Goal: Task Accomplishment & Management: Manage account settings

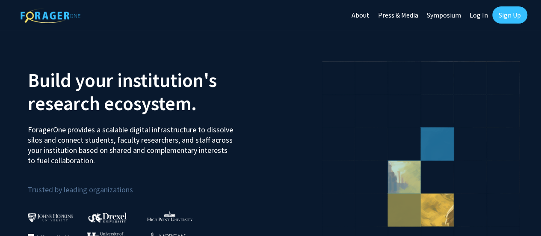
click at [505, 20] on link "Sign Up" at bounding box center [510, 14] width 35 height 17
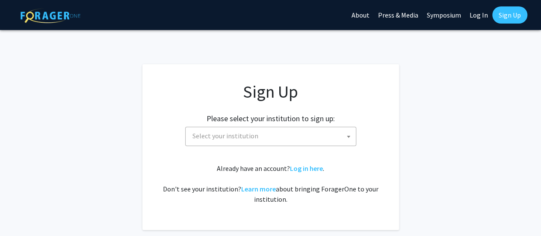
click at [485, 12] on link "Log In" at bounding box center [479, 15] width 27 height 30
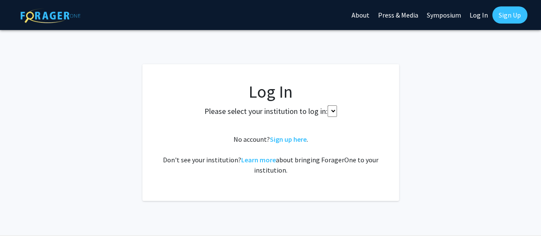
select select
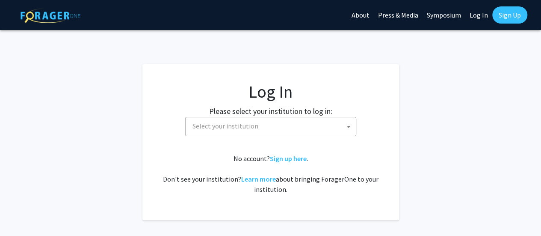
click at [329, 125] on span "Select your institution" at bounding box center [272, 126] width 167 height 18
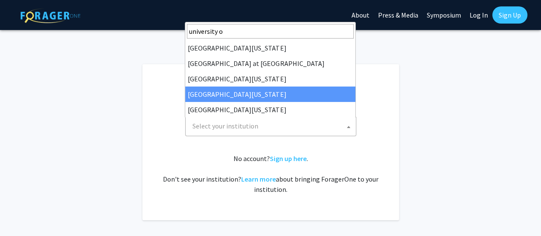
type input "university o"
select select "31"
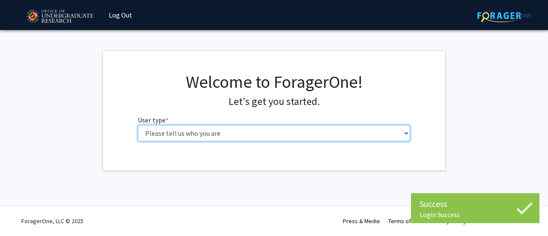
click at [268, 134] on select "Please tell us who you are Undergraduate Student Master's Student Doctoral Cand…" at bounding box center [274, 133] width 273 height 16
select select "1: undergrad"
click at [138, 125] on select "Please tell us who you are Undergraduate Student Master's Student Doctoral Cand…" at bounding box center [274, 133] width 273 height 16
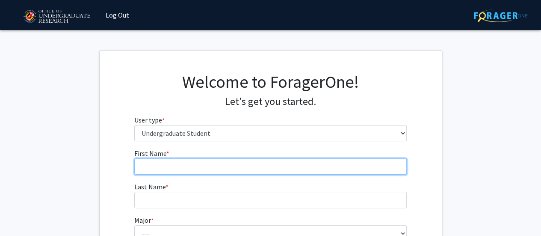
click at [289, 166] on input "First Name * required" at bounding box center [270, 166] width 273 height 16
type input "Adebusola"
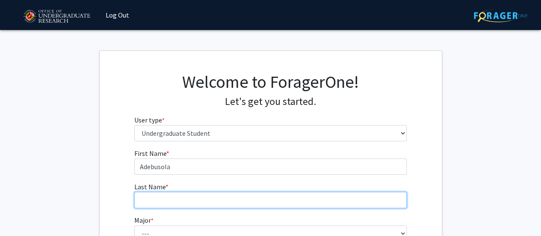
click at [277, 202] on input "Last Name * required" at bounding box center [270, 200] width 273 height 16
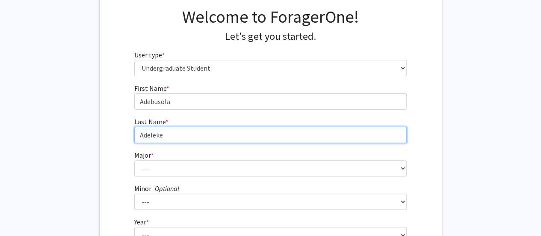
scroll to position [66, 0]
type input "Adeleke"
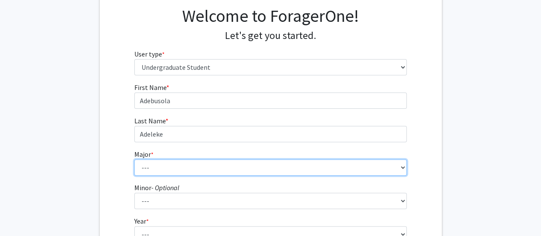
click at [256, 164] on select "--- Accounting Aerospace Engineering African American and Africana Studies Agri…" at bounding box center [270, 167] width 273 height 16
select select "16: 2317"
click at [134, 159] on select "--- Accounting Aerospace Engineering African American and Africana Studies Agri…" at bounding box center [270, 167] width 273 height 16
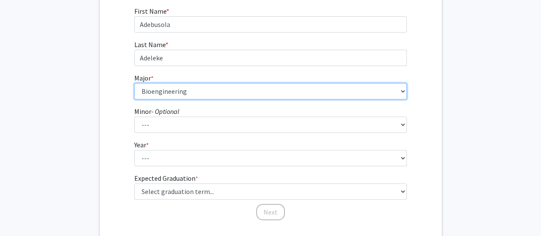
scroll to position [144, 0]
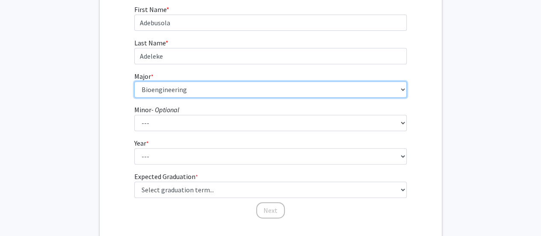
click at [213, 89] on select "--- Accounting Aerospace Engineering African American and Africana Studies Agri…" at bounding box center [270, 89] width 273 height 16
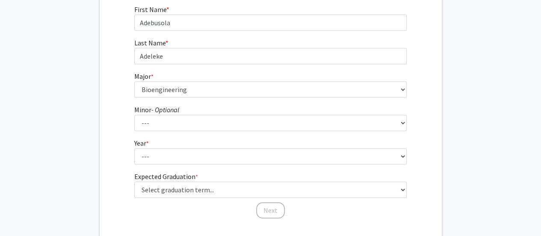
click at [81, 145] on fg-get-started "Welcome to ForagerOne! Let's get you started. User type * required Please tell …" at bounding box center [270, 74] width 541 height 335
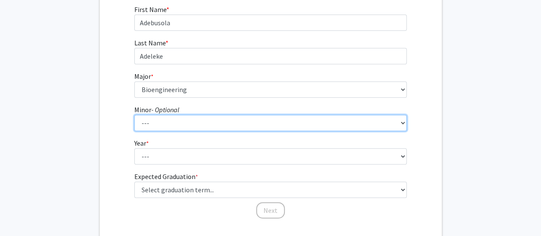
click at [169, 123] on select "--- Actuarial Mathematics Advanced Cybersecurity Experience for Students Africa…" at bounding box center [270, 123] width 273 height 16
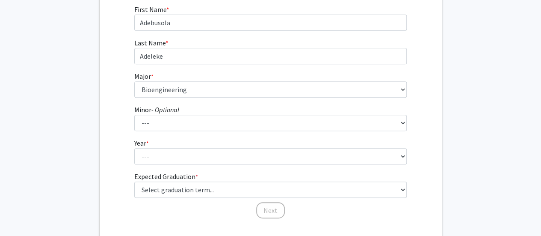
click at [107, 142] on div "First Name * required Adebusola Last Name * required [PERSON_NAME] * required -…" at bounding box center [271, 111] width 342 height 215
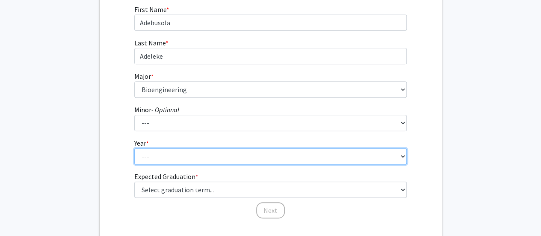
click at [147, 156] on select "--- First-year Sophomore Junior Senior Postbaccalaureate Certificate" at bounding box center [270, 156] width 273 height 16
select select "2: sophomore"
click at [134, 148] on select "--- First-year Sophomore Junior Senior Postbaccalaureate Certificate" at bounding box center [270, 156] width 273 height 16
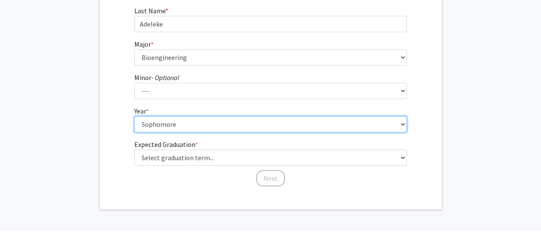
scroll to position [176, 0]
click at [152, 123] on select "--- First-year Sophomore Junior Senior Postbaccalaureate Certificate" at bounding box center [270, 124] width 273 height 16
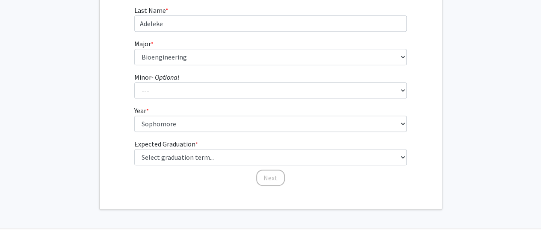
click at [107, 134] on div "First Name * required Adebusola Last Name * required [PERSON_NAME] * required -…" at bounding box center [271, 79] width 342 height 215
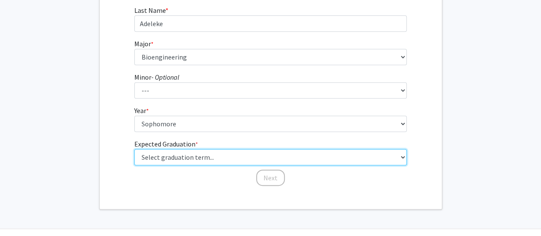
click at [198, 156] on select "Select graduation term... Spring 2025 Summer 2025 Fall 2025 Winter 2025 Spring …" at bounding box center [270, 157] width 273 height 16
select select "13: spring_2028"
click at [134, 149] on select "Select graduation term... Spring 2025 Summer 2025 Fall 2025 Winter 2025 Spring …" at bounding box center [270, 157] width 273 height 16
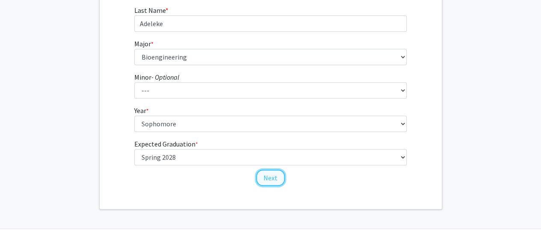
click at [276, 175] on button "Next" at bounding box center [270, 178] width 29 height 16
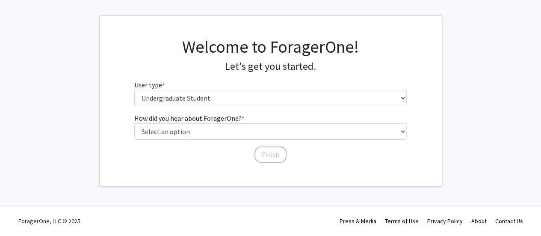
scroll to position [0, 0]
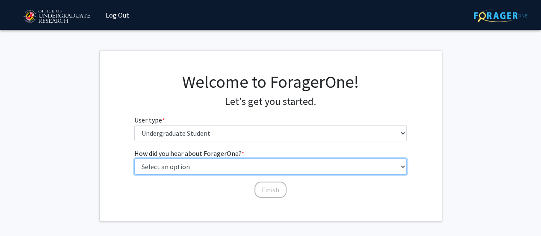
click at [270, 162] on select "Select an option Peer/student recommendation Faculty/staff recommendation Unive…" at bounding box center [270, 166] width 273 height 16
select select "2: faculty_recommendation"
click at [134, 158] on select "Select an option Peer/student recommendation Faculty/staff recommendation Unive…" at bounding box center [270, 166] width 273 height 16
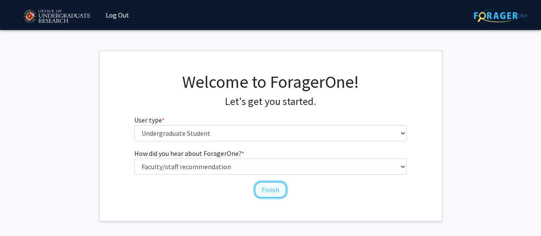
click at [264, 183] on button "Finish" at bounding box center [271, 189] width 32 height 16
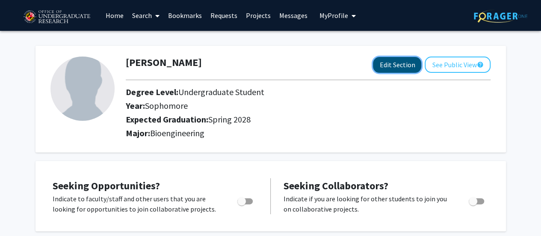
click at [416, 63] on button "Edit Section" at bounding box center [397, 65] width 48 height 16
select select "sophomore"
select select "41: spring_2028"
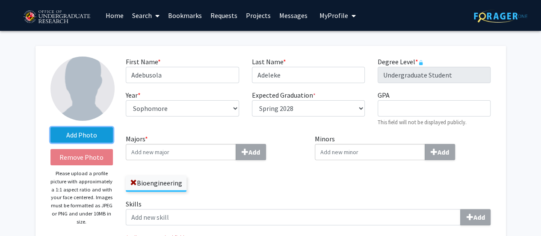
click at [98, 130] on label "Add Photo" at bounding box center [82, 134] width 63 height 15
click at [0, 0] on input "Add Photo" at bounding box center [0, 0] width 0 height 0
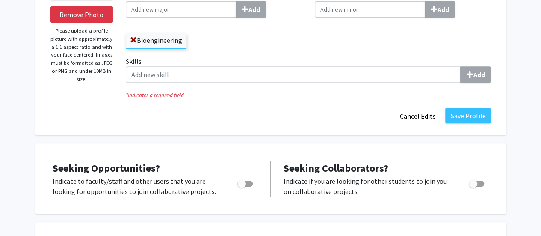
scroll to position [143, 0]
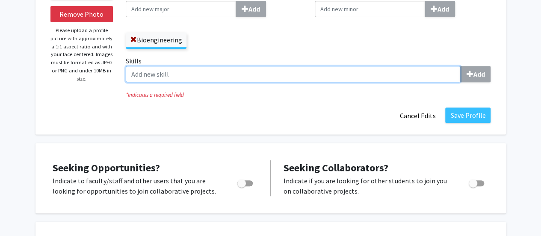
click at [341, 81] on input "Skills Add" at bounding box center [293, 74] width 335 height 16
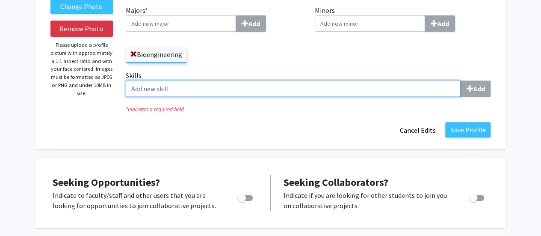
scroll to position [122, 0]
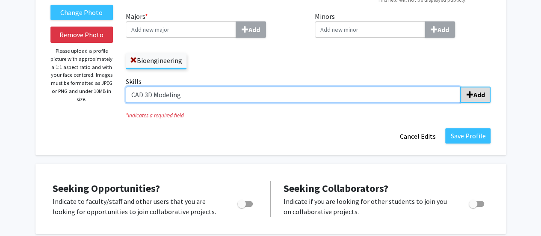
type input "CAD 3D Modeling"
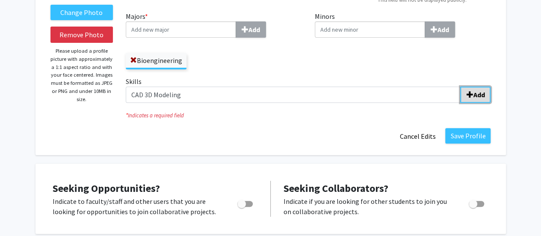
click at [476, 92] on b "Add" at bounding box center [479, 94] width 12 height 9
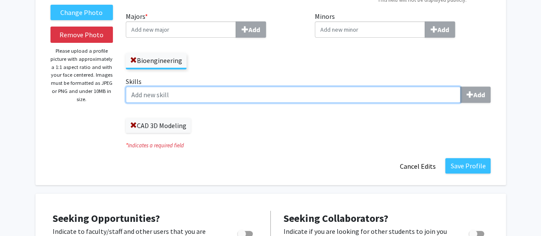
click at [298, 98] on input "Skills Add" at bounding box center [293, 94] width 335 height 16
type input "Microsoft Suite"
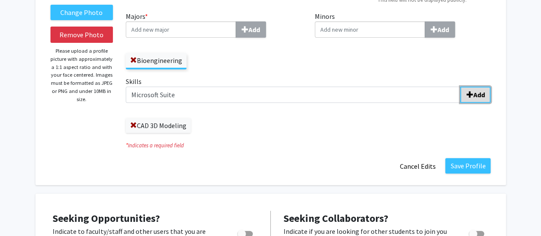
click at [476, 93] on b "Add" at bounding box center [479, 94] width 12 height 9
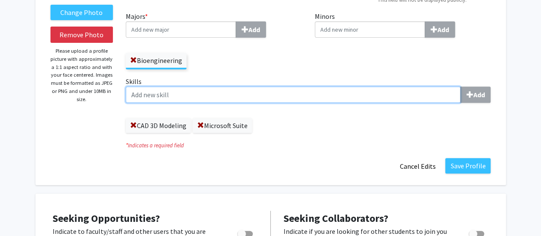
click at [388, 95] on input "Skills Add" at bounding box center [293, 94] width 335 height 16
type input "Sewing"
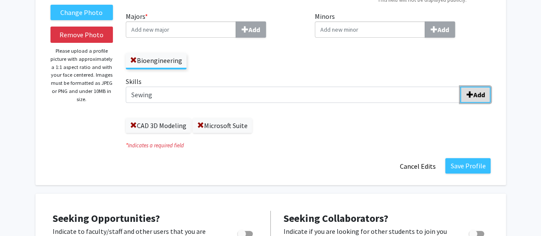
click at [468, 95] on span "submit" at bounding box center [470, 94] width 7 height 7
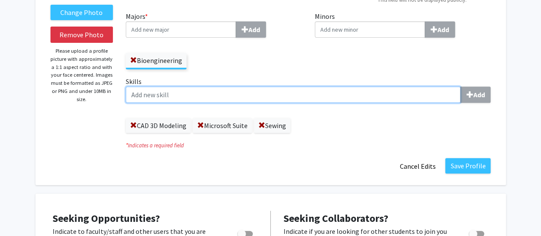
click at [403, 97] on input "Skills Add" at bounding box center [293, 94] width 335 height 16
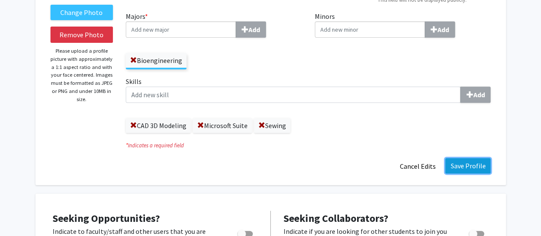
click at [464, 164] on button "Save Profile" at bounding box center [468, 165] width 45 height 15
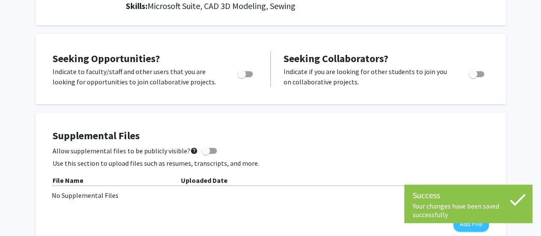
scroll to position [148, 0]
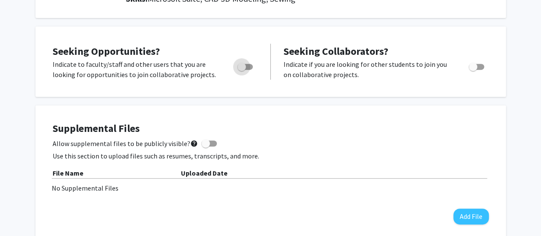
click at [248, 67] on span "Toggle" at bounding box center [245, 67] width 15 height 6
click at [242, 70] on input "Are you actively seeking opportunities?" at bounding box center [241, 70] width 0 height 0
checkbox input "true"
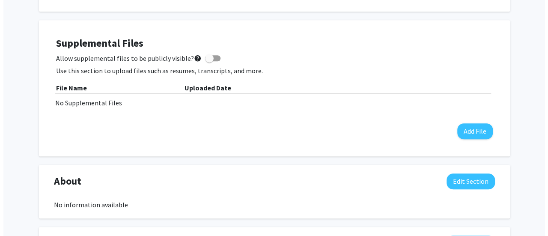
scroll to position [234, 0]
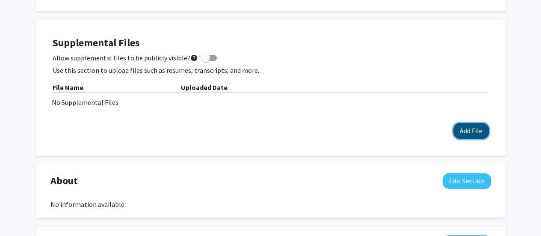
click at [465, 128] on button "Add File" at bounding box center [472, 131] width 36 height 16
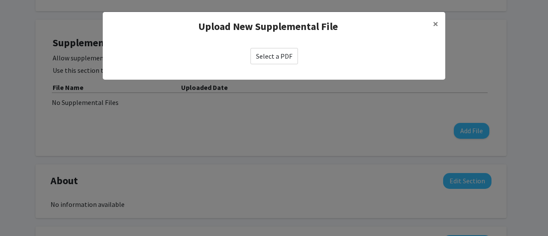
click at [283, 54] on label "Select a PDF" at bounding box center [274, 56] width 48 height 16
click at [0, 0] on input "Select a PDF" at bounding box center [0, 0] width 0 height 0
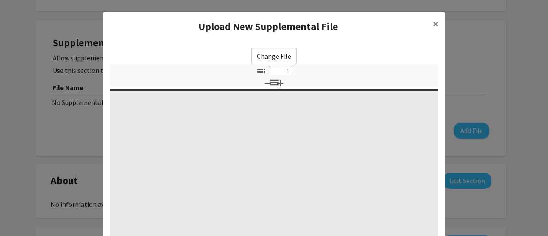
select select "custom"
type input "0"
select select "custom"
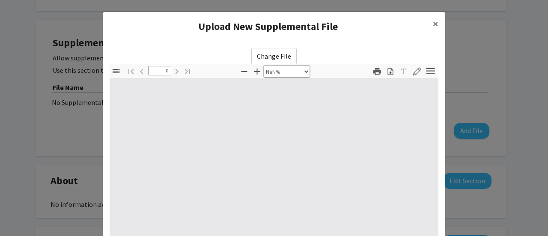
type input "1"
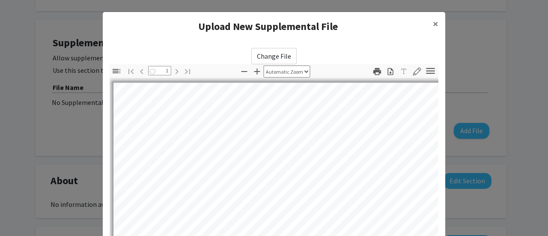
select select "auto"
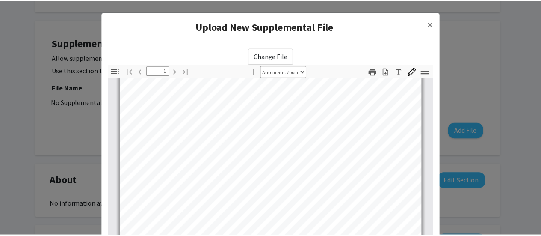
scroll to position [169, 0]
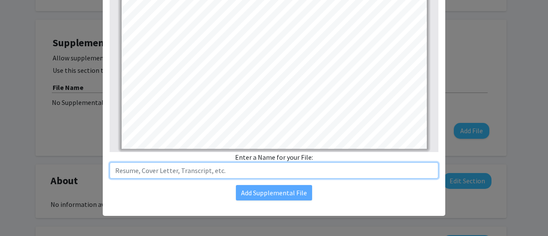
click at [284, 167] on input "text" at bounding box center [274, 170] width 329 height 16
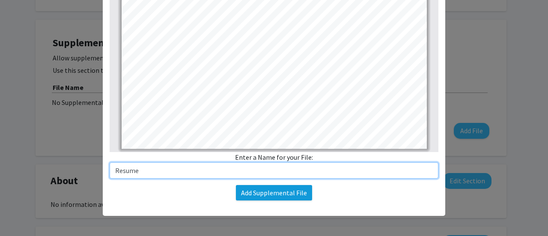
type input "Resume"
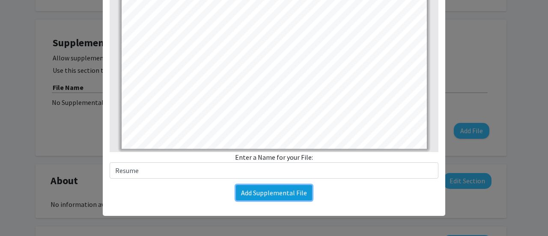
click at [282, 198] on button "Add Supplemental File" at bounding box center [274, 192] width 76 height 15
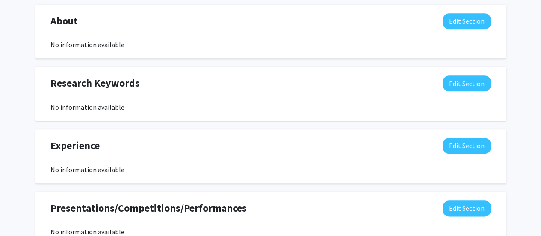
scroll to position [408, 0]
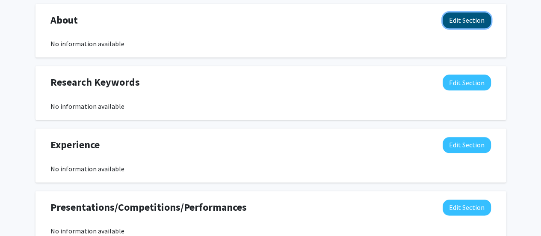
click at [458, 25] on button "Edit Section" at bounding box center [467, 20] width 48 height 16
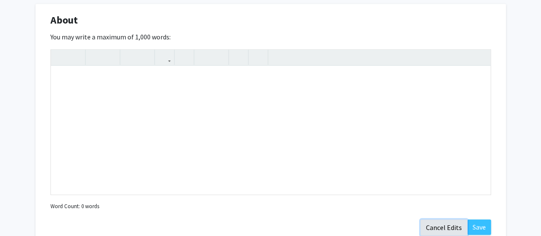
click at [445, 226] on button "Cancel Edits" at bounding box center [444, 227] width 47 height 16
